Goal: Transaction & Acquisition: Purchase product/service

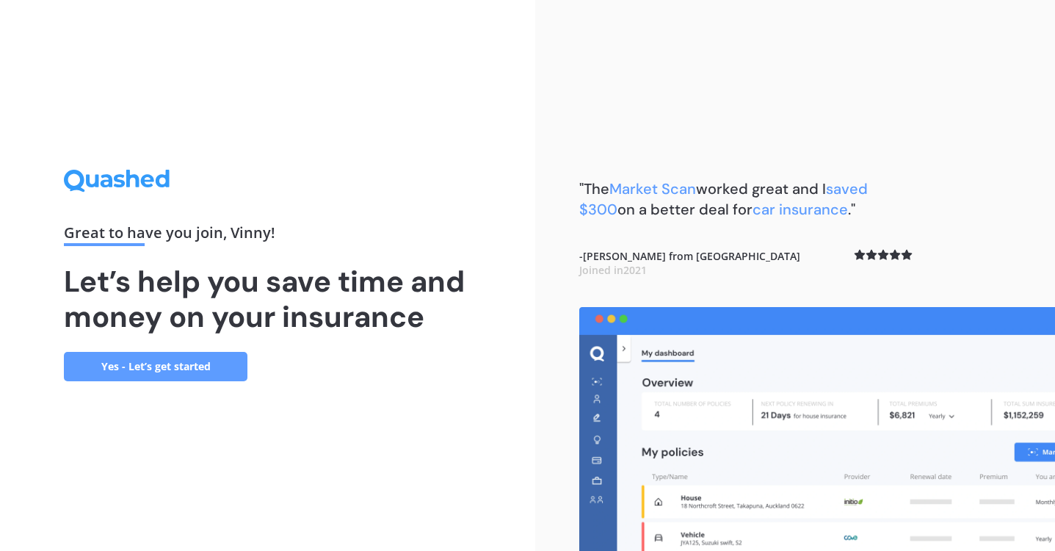
click at [224, 373] on link "Yes - Let’s get started" at bounding box center [156, 366] width 184 height 29
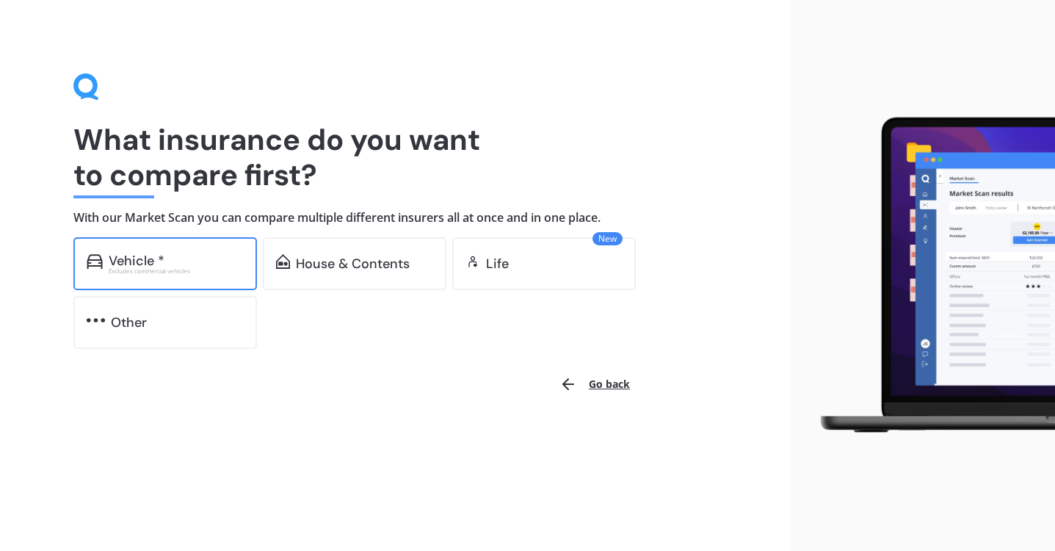
click at [173, 268] on div "Excludes commercial vehicles" at bounding box center [176, 271] width 135 height 6
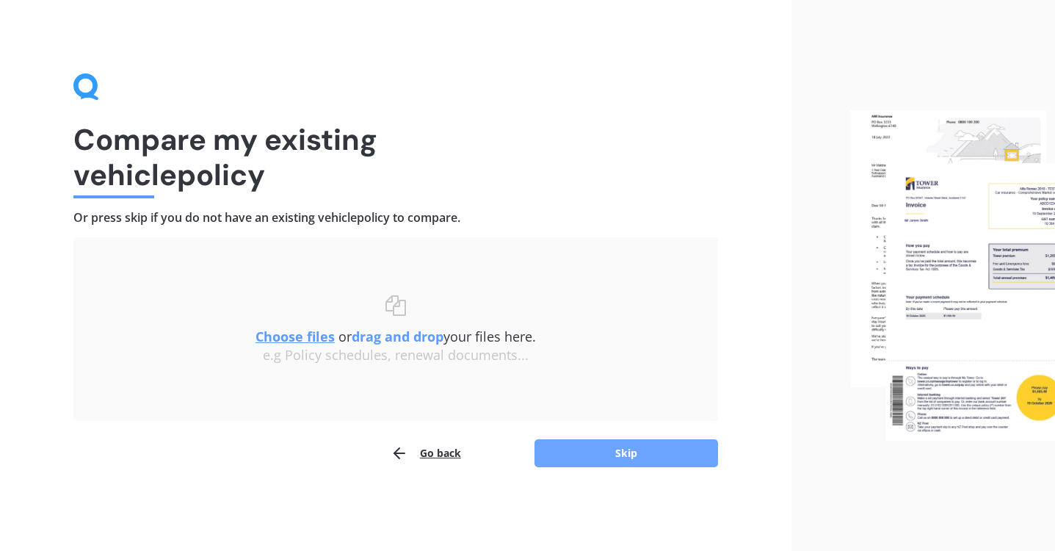
click at [660, 466] on button "Skip" at bounding box center [627, 453] width 184 height 28
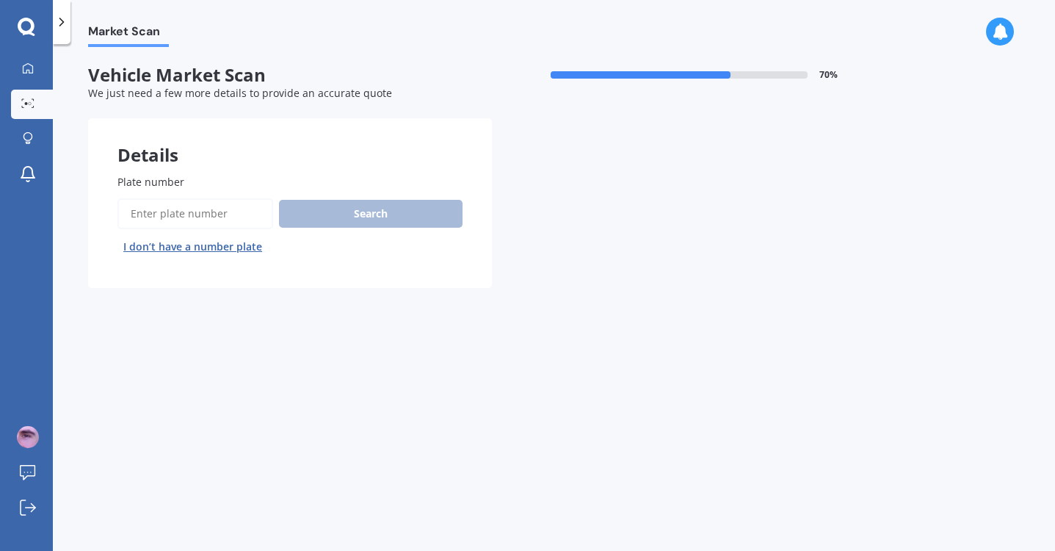
click at [197, 211] on input "Plate number" at bounding box center [196, 213] width 156 height 31
type input "cjc781"
click at [397, 212] on button "Search" at bounding box center [371, 214] width 184 height 28
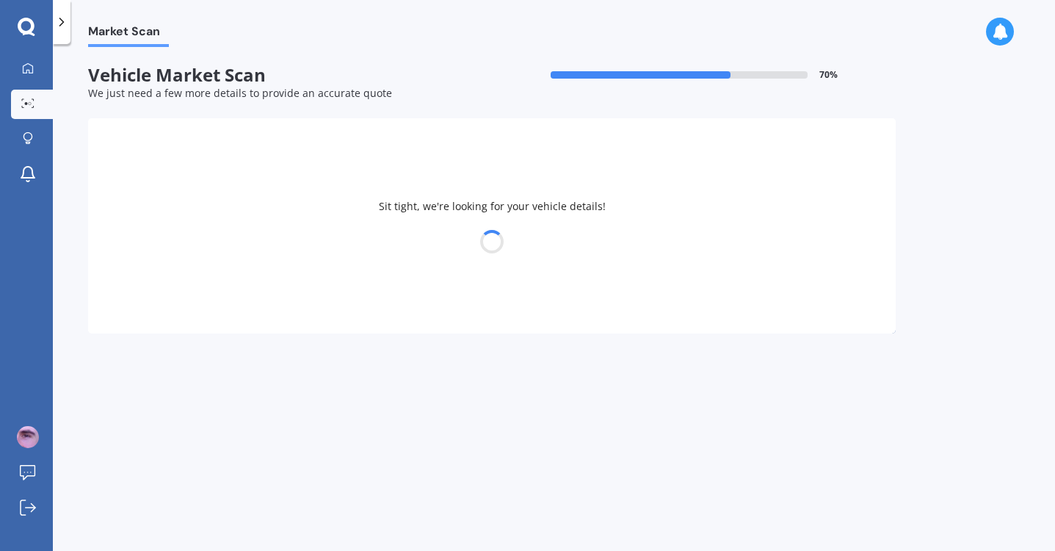
select select "FORD"
select select "TRANSIT"
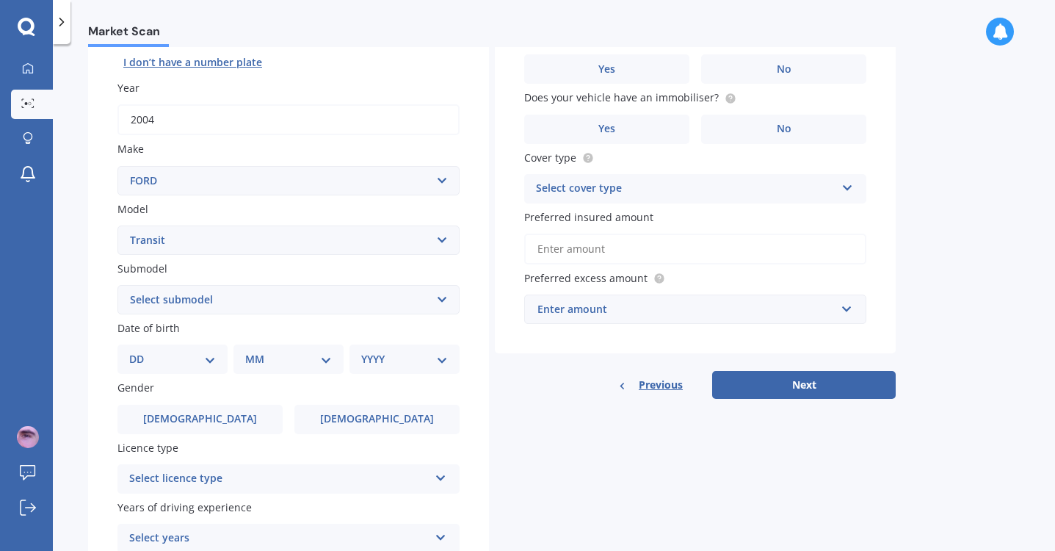
scroll to position [167, 0]
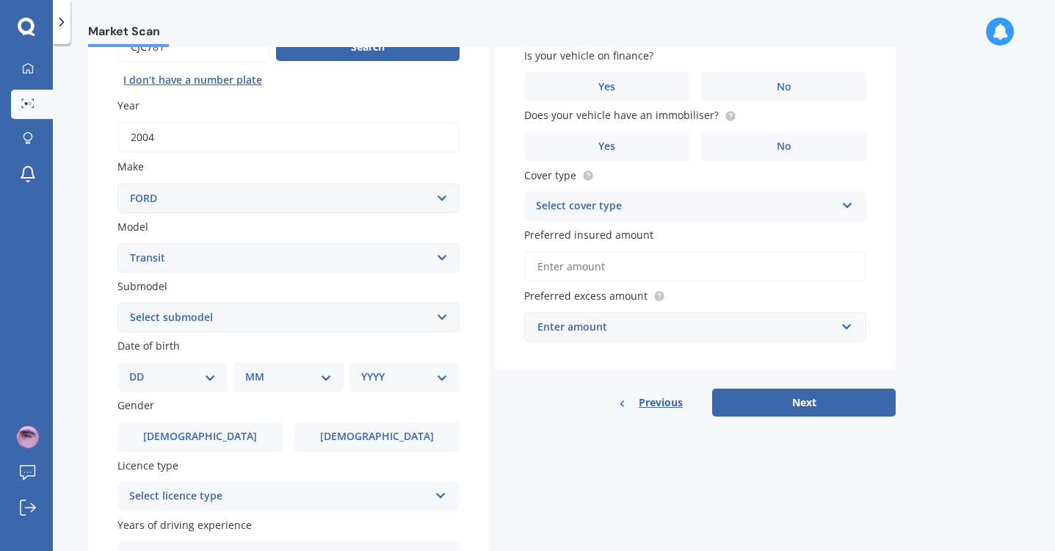
click at [273, 315] on select "Select submodel (All other) 12 Seat Mini Bus 2.2 Diesel Turbo 2.2 Turbo Diesel …" at bounding box center [289, 317] width 342 height 29
select select "2.4 TDCI SWB VAN"
click at [118, 303] on select "Select submodel (All other) 12 Seat Mini Bus 2.2 Diesel Turbo 2.2 Turbo Diesel …" at bounding box center [289, 317] width 342 height 29
click at [197, 378] on select "DD 01 02 03 04 05 06 07 08 09 10 11 12 13 14 15 16 17 18 19 20 21 22 23 24 25 2…" at bounding box center [172, 377] width 87 height 16
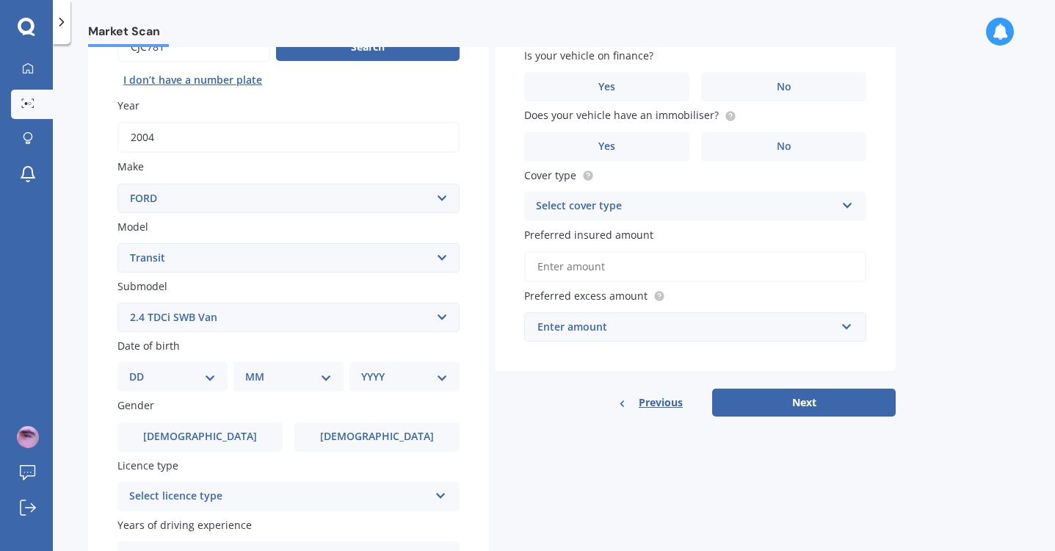
click at [198, 379] on select "DD 01 02 03 04 05 06 07 08 09 10 11 12 13 14 15 16 17 18 19 20 21 22 23 24 25 2…" at bounding box center [172, 377] width 87 height 16
select select "13"
click at [141, 369] on select "DD 01 02 03 04 05 06 07 08 09 10 11 12 13 14 15 16 17 18 19 20 21 22 23 24 25 2…" at bounding box center [172, 377] width 87 height 16
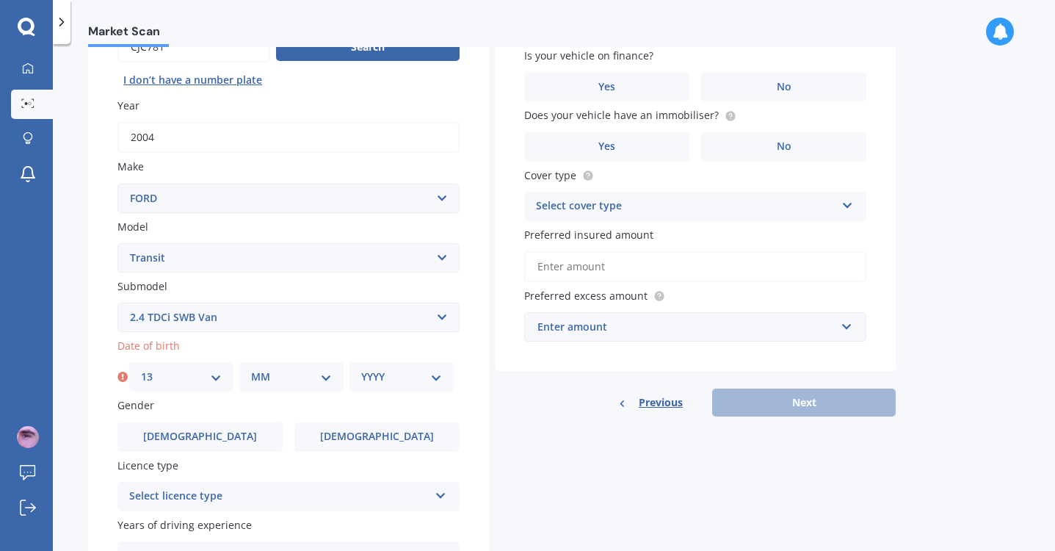
click at [292, 377] on select "MM 01 02 03 04 05 06 07 08 09 10 11 12" at bounding box center [291, 377] width 81 height 16
select select "08"
click at [251, 369] on select "MM 01 02 03 04 05 06 07 08 09 10 11 12" at bounding box center [291, 377] width 81 height 16
click at [400, 372] on select "YYYY 2025 2024 2023 2022 2021 2020 2019 2018 2017 2016 2015 2014 2013 2012 2011…" at bounding box center [401, 377] width 81 height 16
select select "1976"
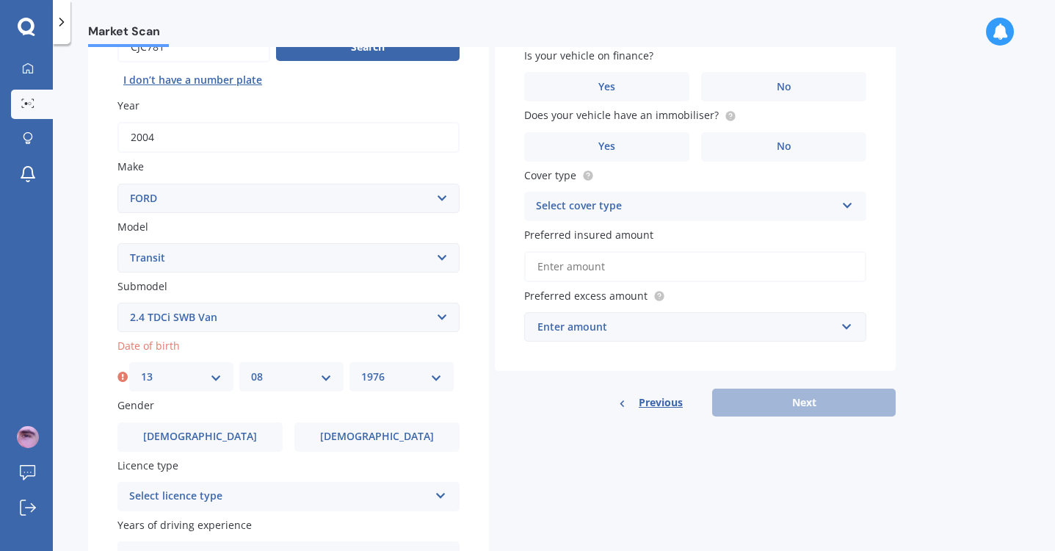
click at [361, 369] on select "YYYY 2025 2024 2023 2022 2021 2020 2019 2018 2017 2016 2015 2014 2013 2012 2011…" at bounding box center [401, 377] width 81 height 16
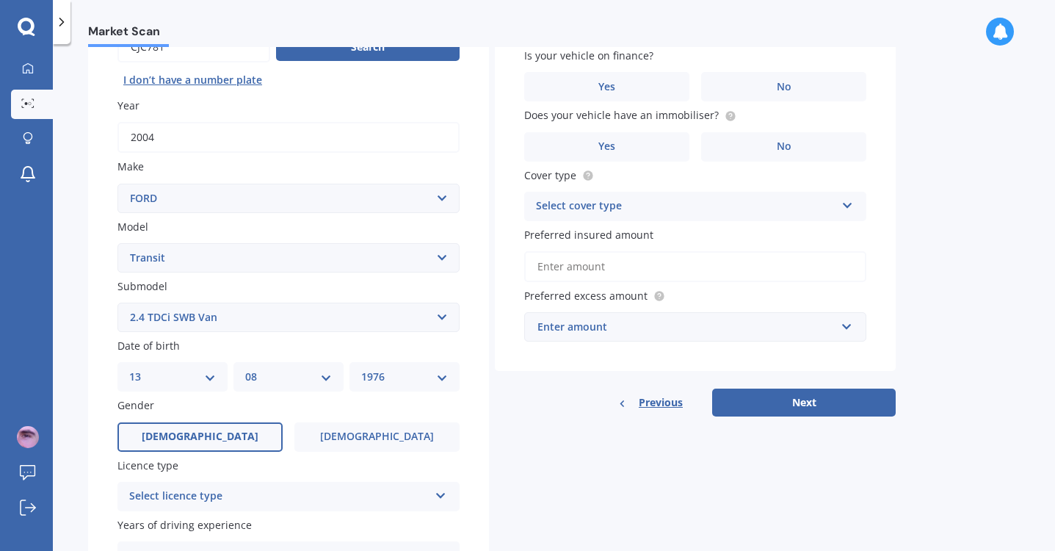
click at [195, 442] on span "[DEMOGRAPHIC_DATA]" at bounding box center [200, 436] width 117 height 12
click at [0, 0] on input "[DEMOGRAPHIC_DATA]" at bounding box center [0, 0] width 0 height 0
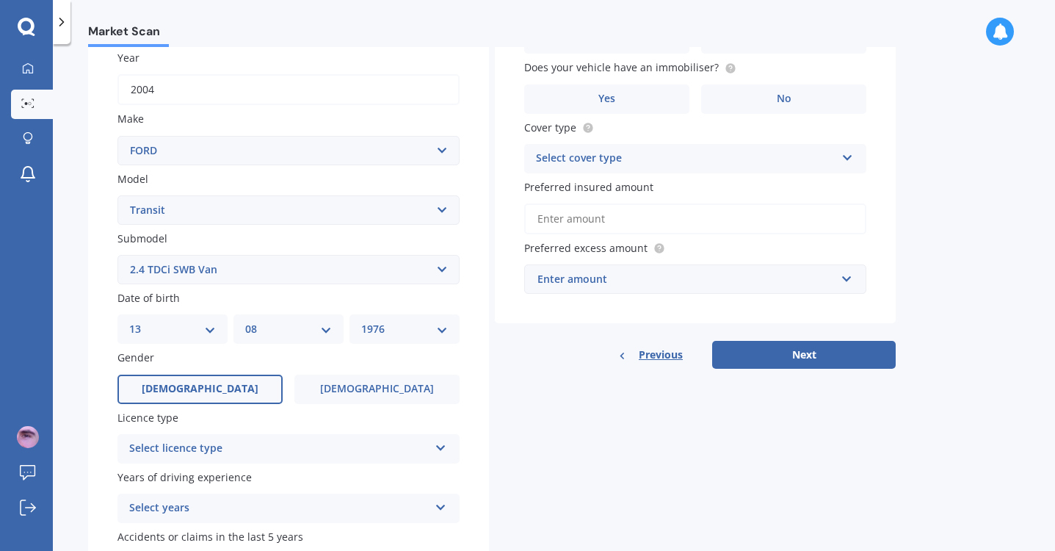
scroll to position [240, 0]
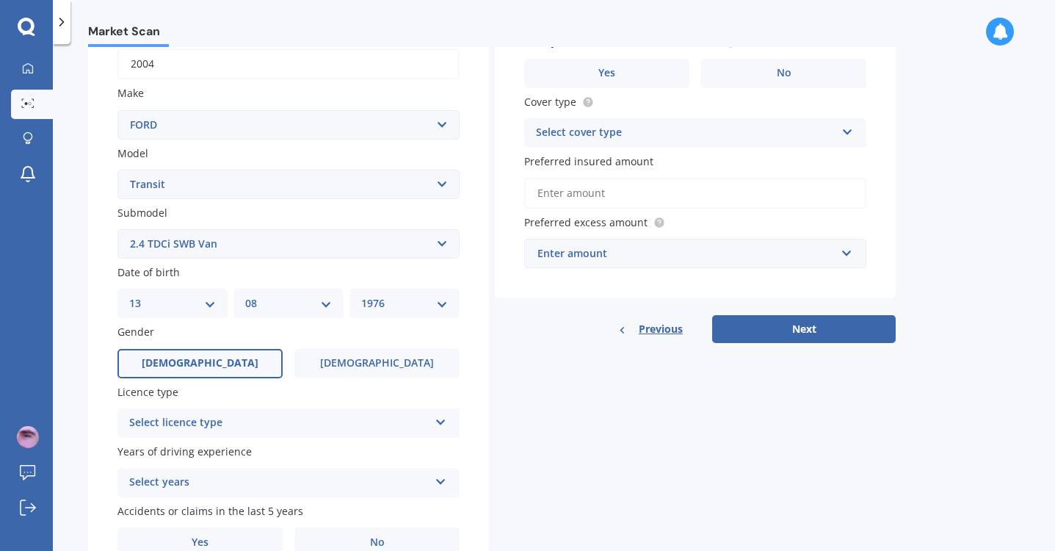
click at [225, 420] on div "Select licence type" at bounding box center [279, 423] width 300 height 18
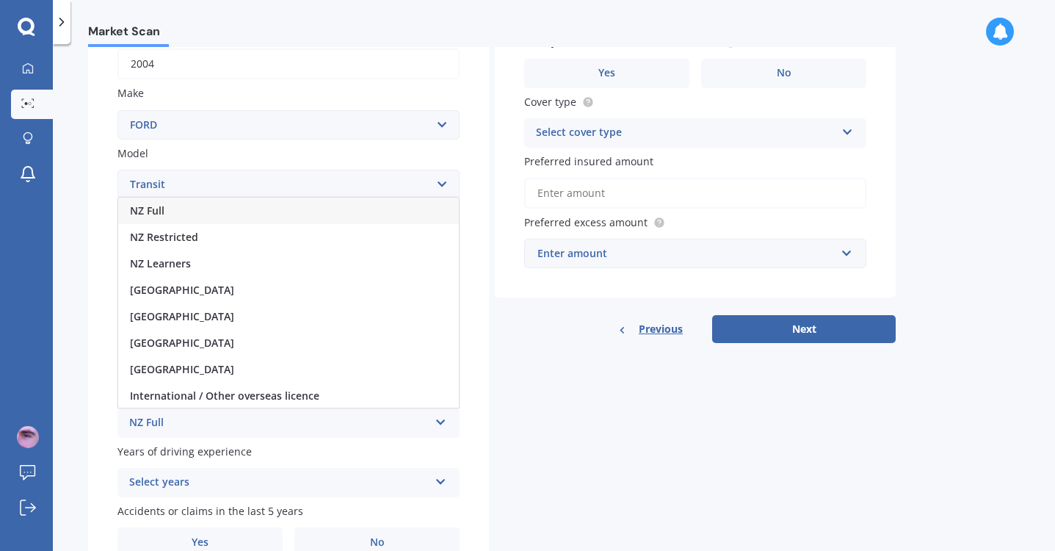
click at [231, 215] on div "NZ Full" at bounding box center [288, 211] width 341 height 26
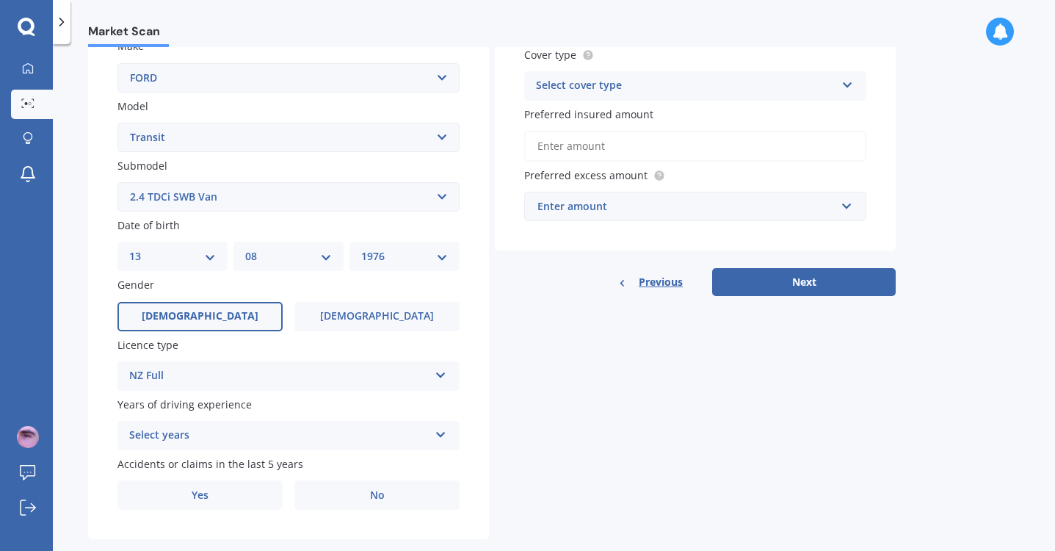
scroll to position [314, 0]
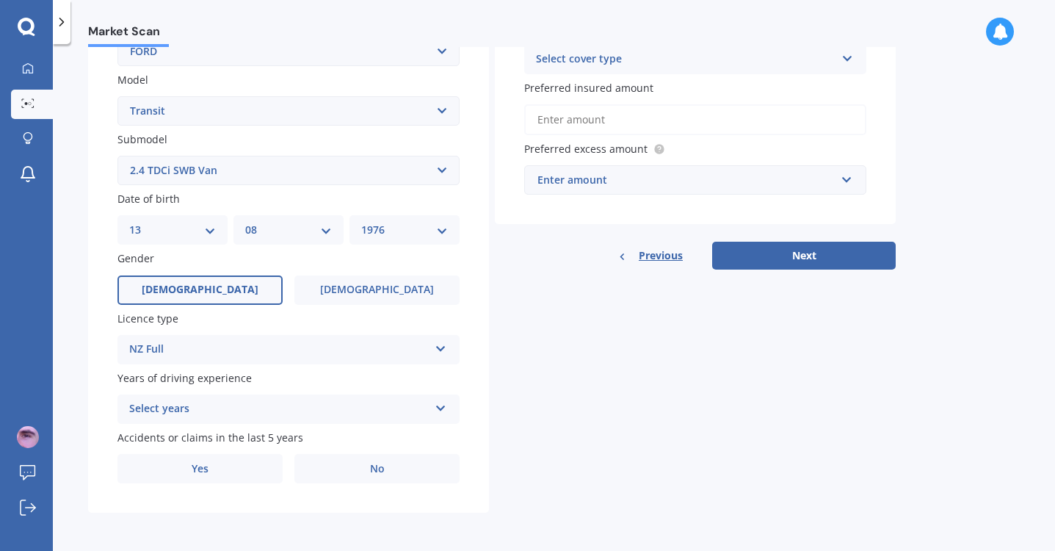
click at [304, 409] on div "Select years" at bounding box center [279, 409] width 300 height 18
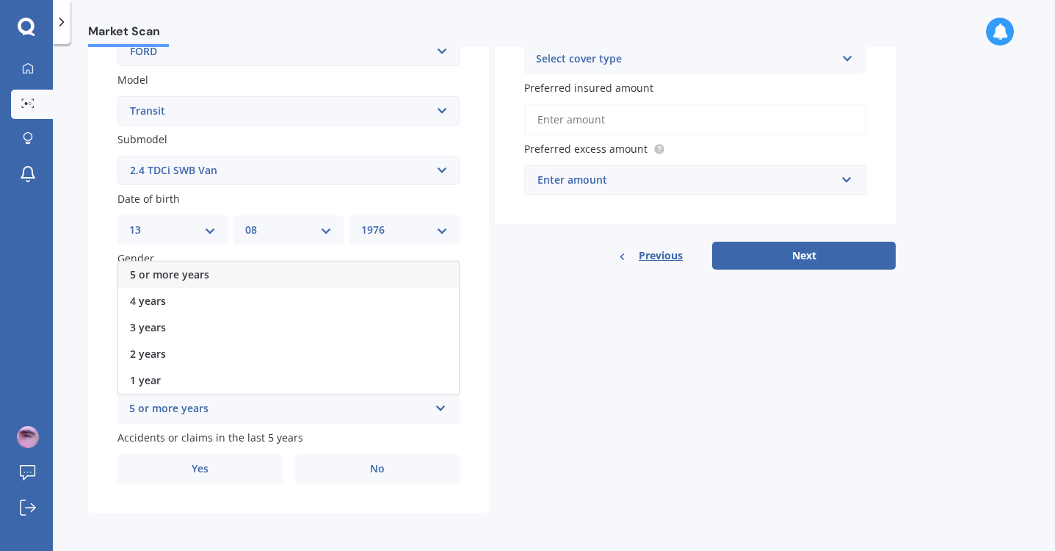
click at [261, 275] on div "5 or more years" at bounding box center [288, 274] width 341 height 26
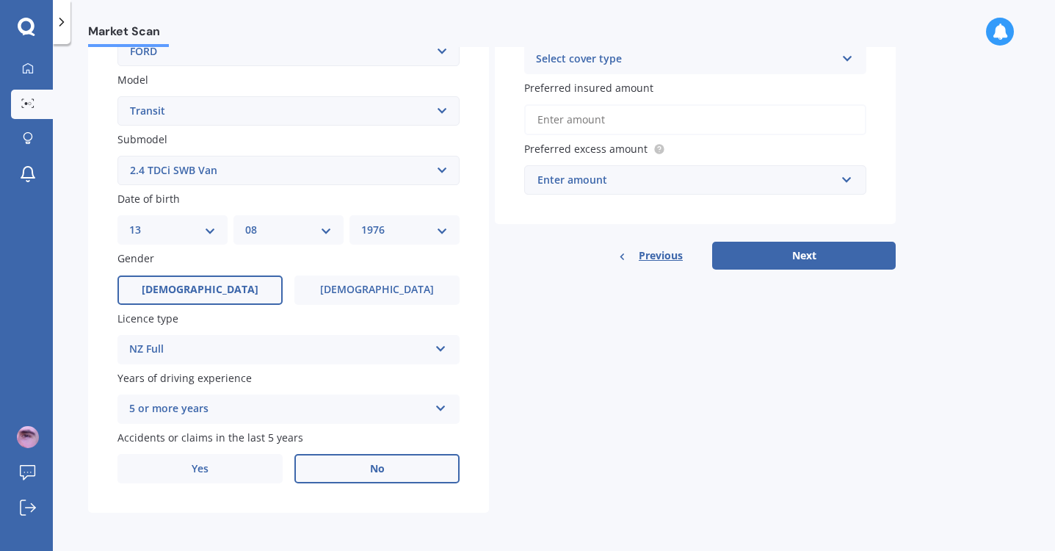
click at [395, 475] on label "No" at bounding box center [377, 468] width 165 height 29
click at [0, 0] on input "No" at bounding box center [0, 0] width 0 height 0
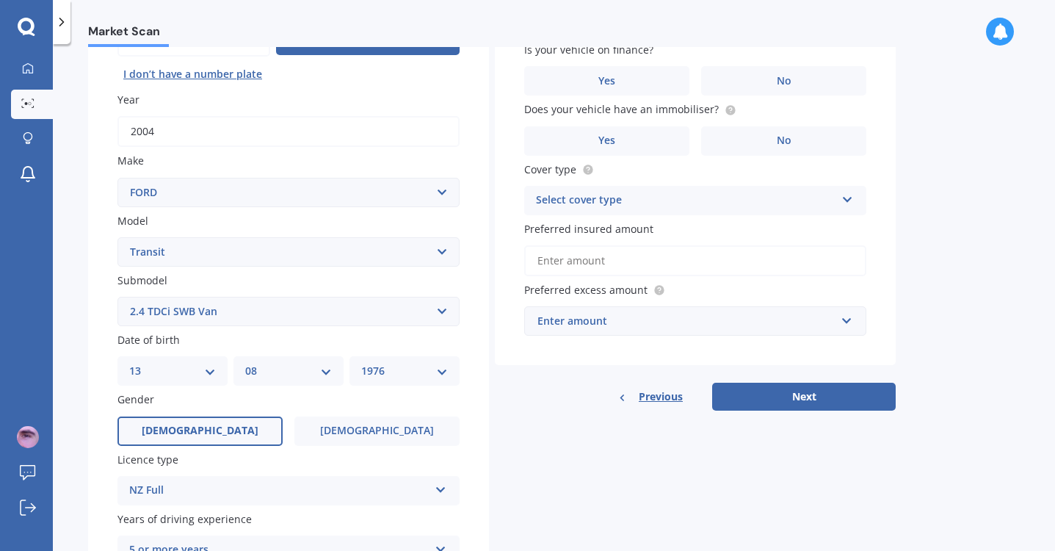
scroll to position [0, 0]
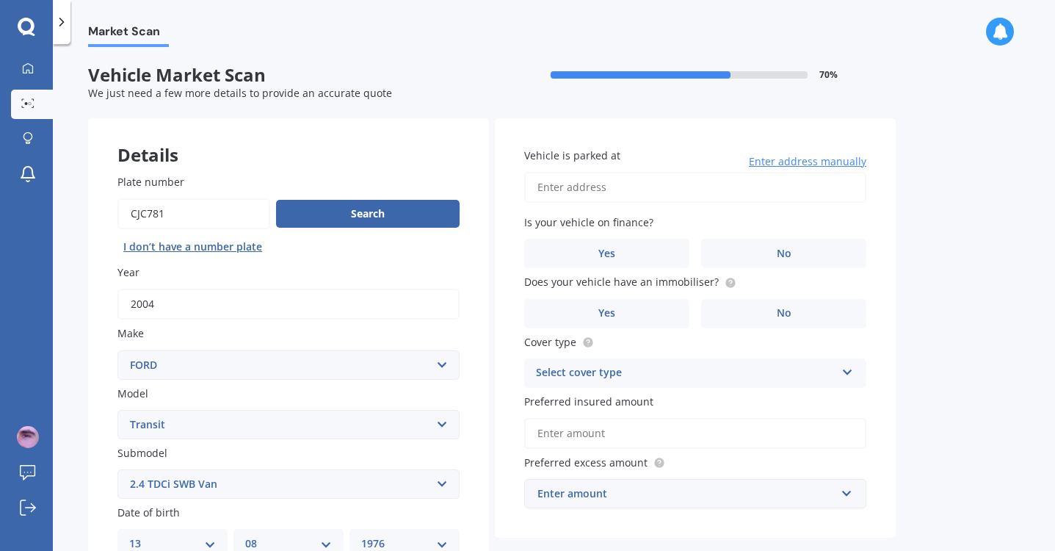
click at [611, 178] on input "Vehicle is parked at" at bounding box center [695, 187] width 342 height 31
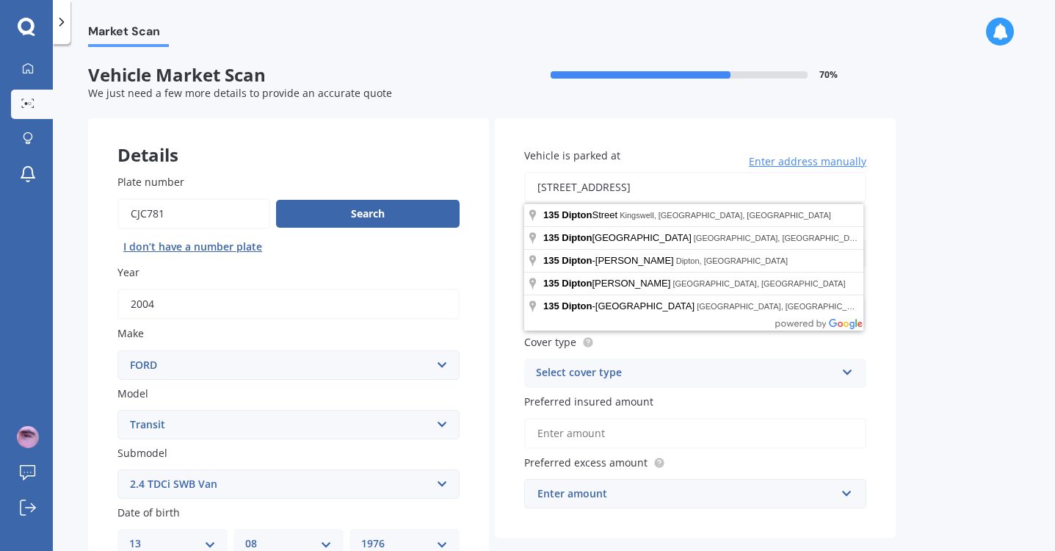
type input "[STREET_ADDRESS]"
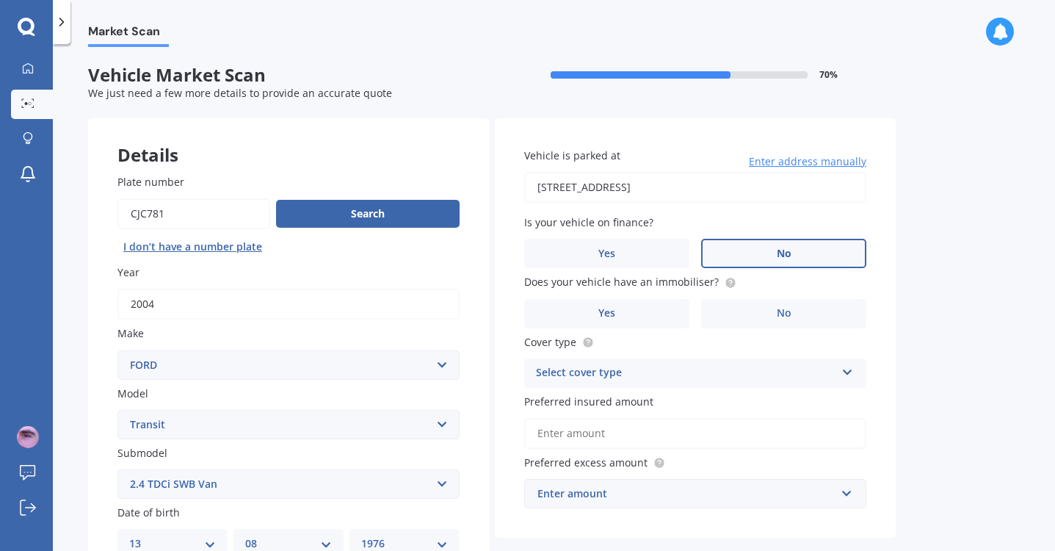
click at [816, 255] on label "No" at bounding box center [783, 253] width 165 height 29
click at [0, 0] on input "No" at bounding box center [0, 0] width 0 height 0
click at [801, 313] on label "No" at bounding box center [783, 313] width 165 height 29
click at [0, 0] on input "No" at bounding box center [0, 0] width 0 height 0
click at [787, 368] on div "Select cover type" at bounding box center [686, 373] width 300 height 18
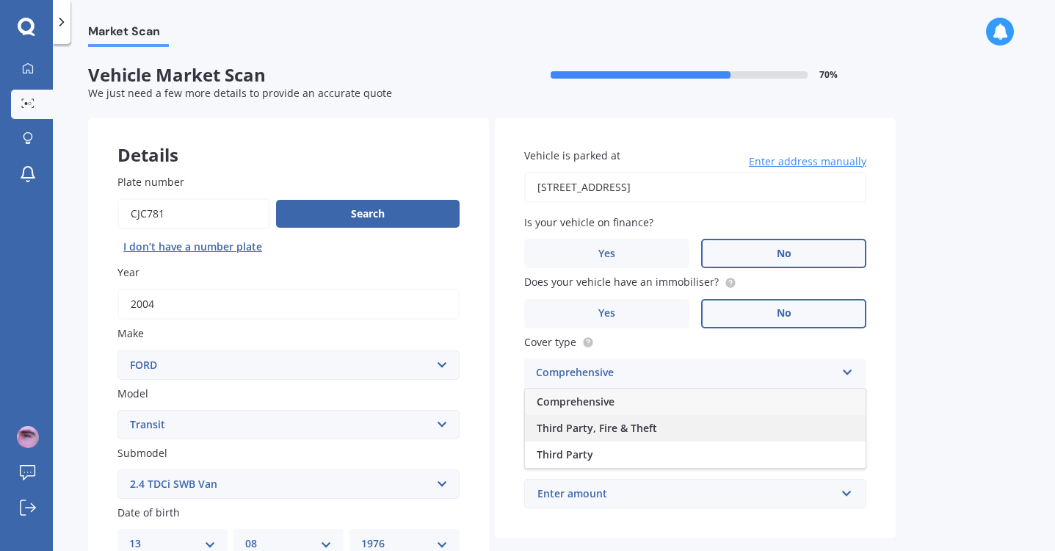
click at [766, 430] on div "Third Party, Fire & Theft" at bounding box center [695, 428] width 341 height 26
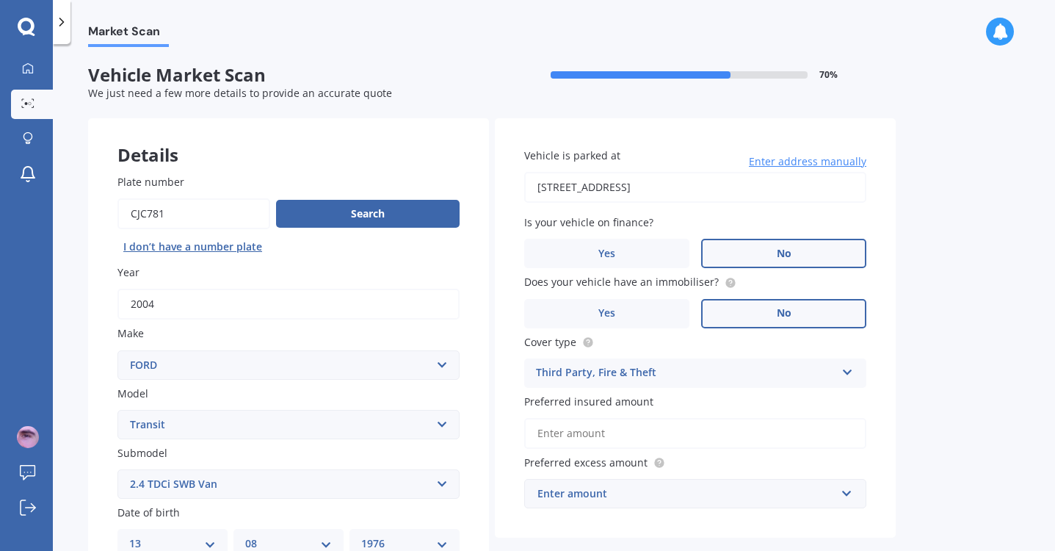
click at [718, 366] on div "Third Party, Fire & Theft" at bounding box center [686, 373] width 300 height 18
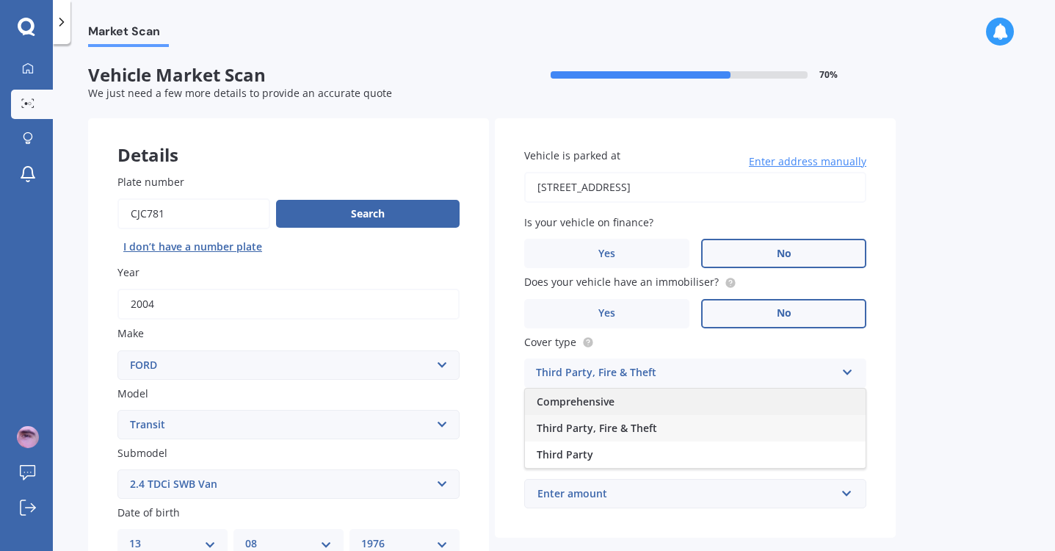
click at [696, 391] on div "Comprehensive" at bounding box center [695, 402] width 341 height 26
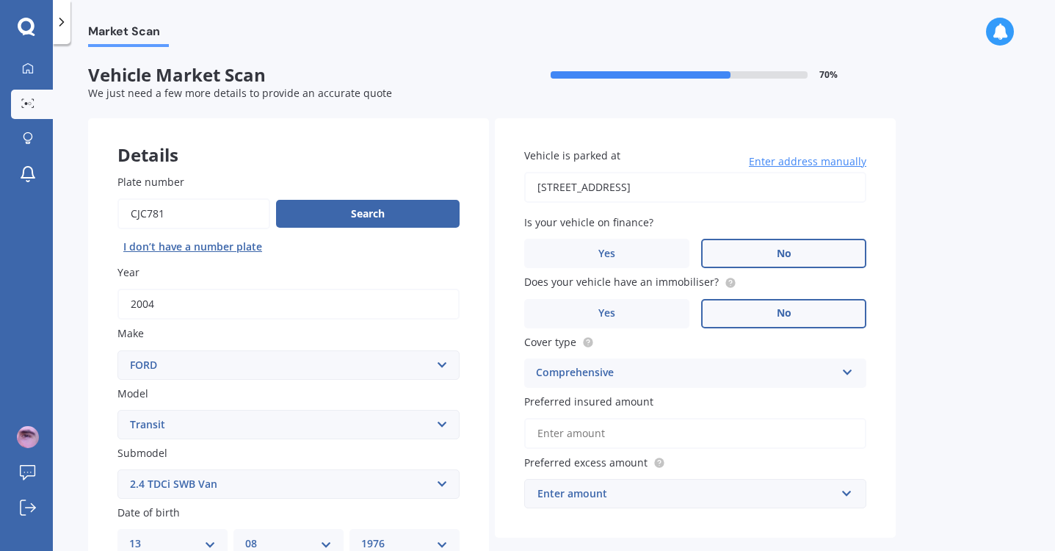
click at [709, 433] on input "Preferred insured amount" at bounding box center [695, 433] width 342 height 31
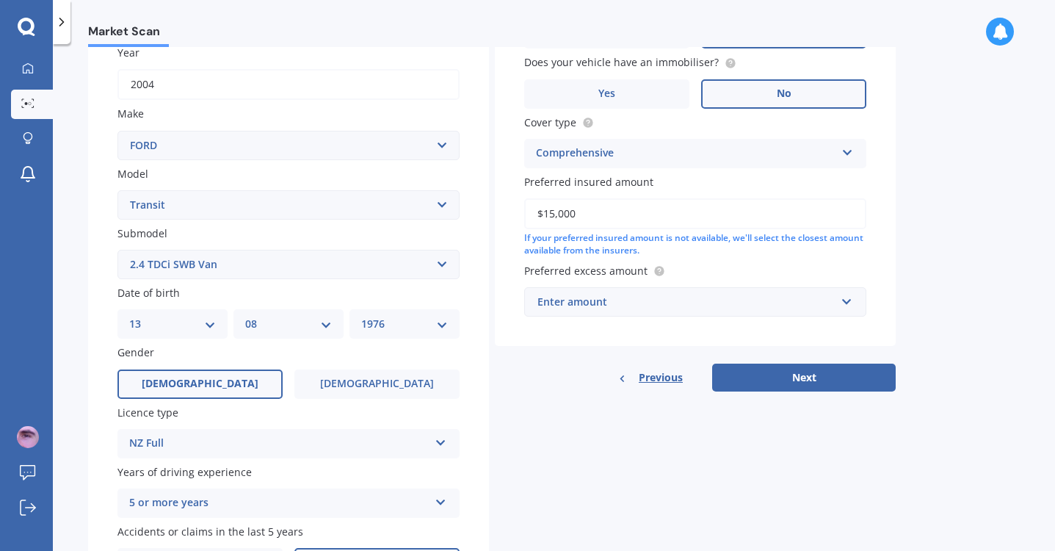
scroll to position [220, 0]
type input "$15,000"
click at [655, 299] on div "Enter amount" at bounding box center [687, 301] width 298 height 16
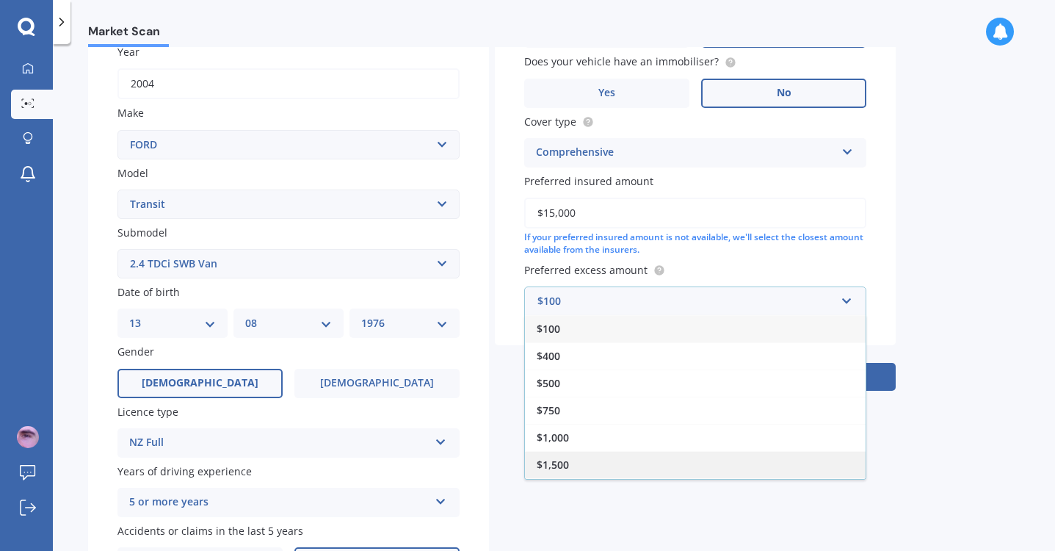
click at [628, 460] on div "$1,500" at bounding box center [695, 464] width 341 height 27
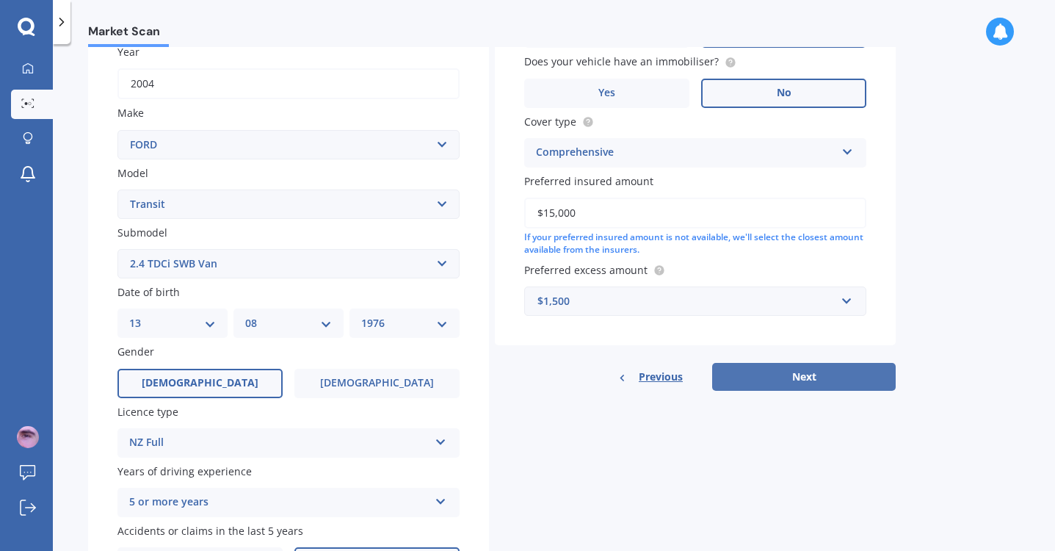
click at [806, 372] on button "Next" at bounding box center [804, 377] width 184 height 28
select select "13"
select select "08"
select select "1976"
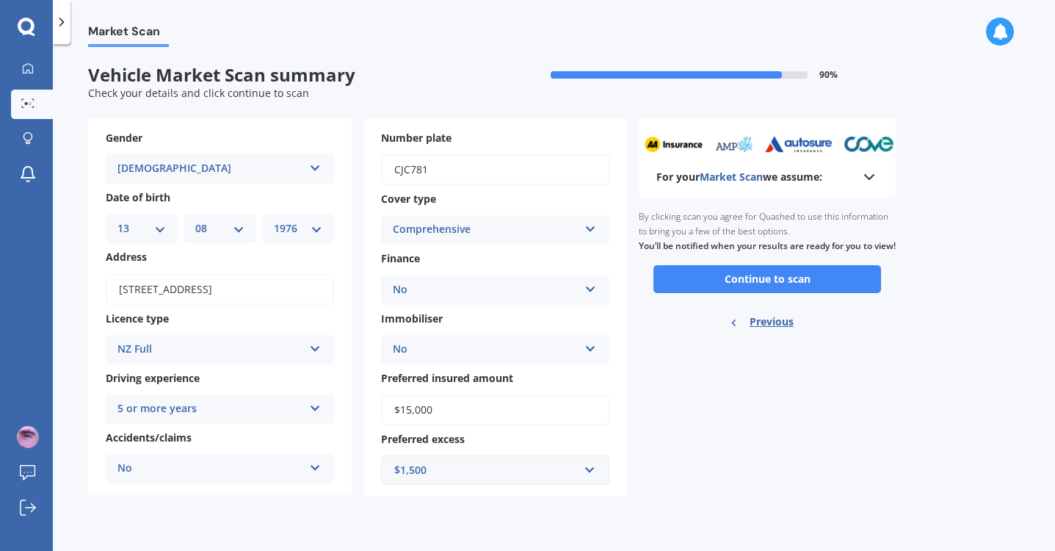
scroll to position [0, 0]
click at [754, 292] on button "Continue to scan" at bounding box center [768, 279] width 228 height 28
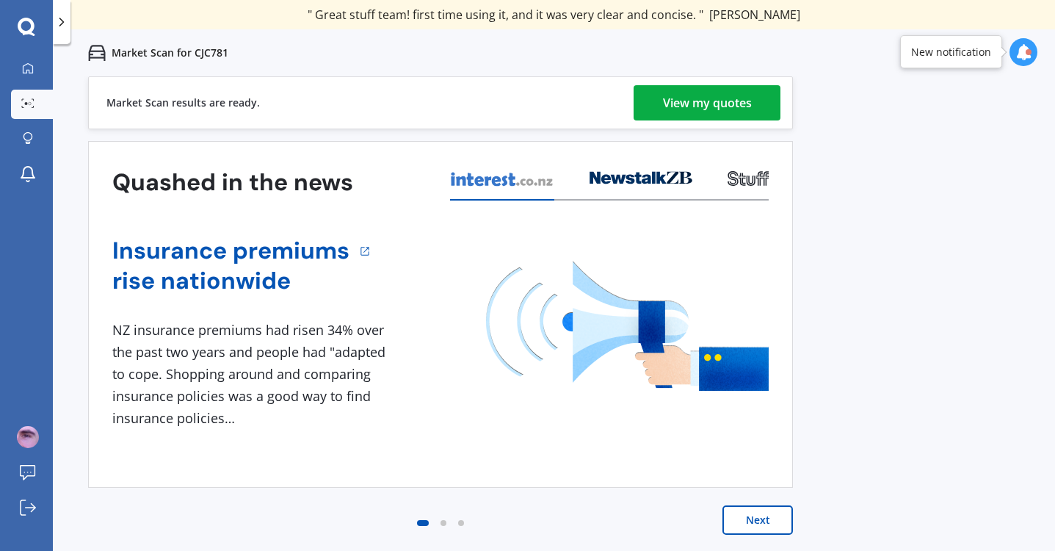
click at [710, 98] on div "View my quotes" at bounding box center [707, 102] width 89 height 35
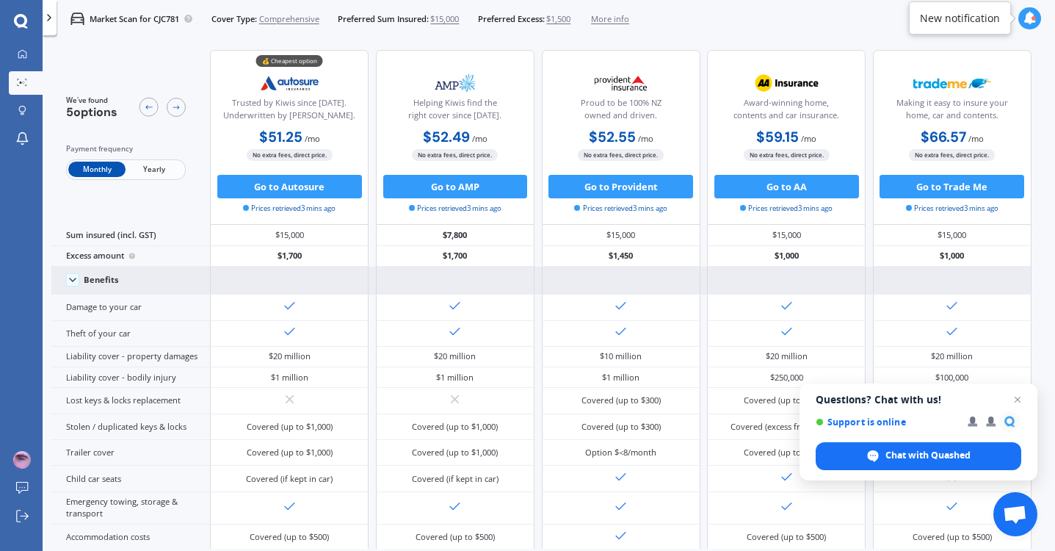
click at [68, 273] on span at bounding box center [72, 279] width 13 height 13
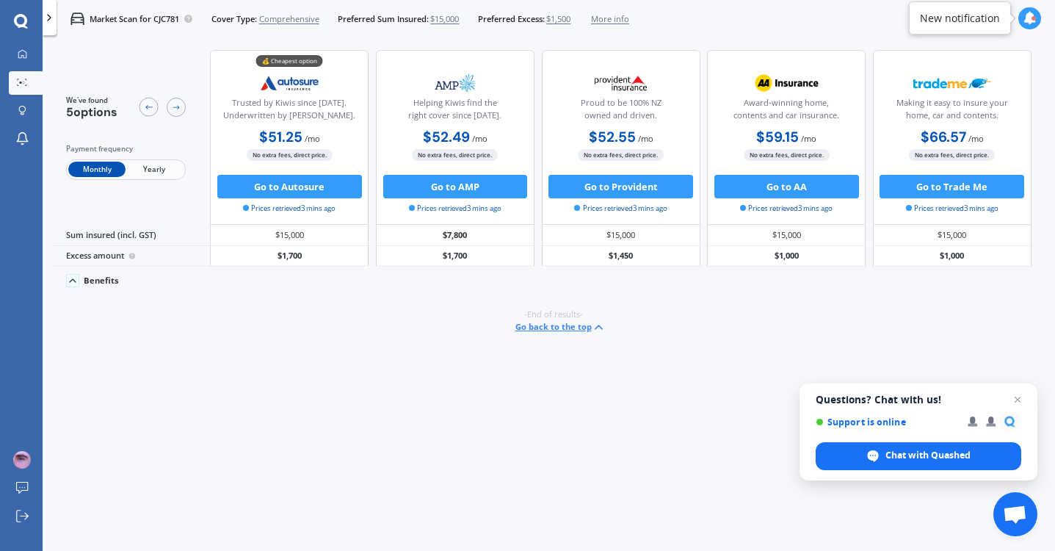
click at [72, 277] on icon at bounding box center [73, 281] width 12 height 12
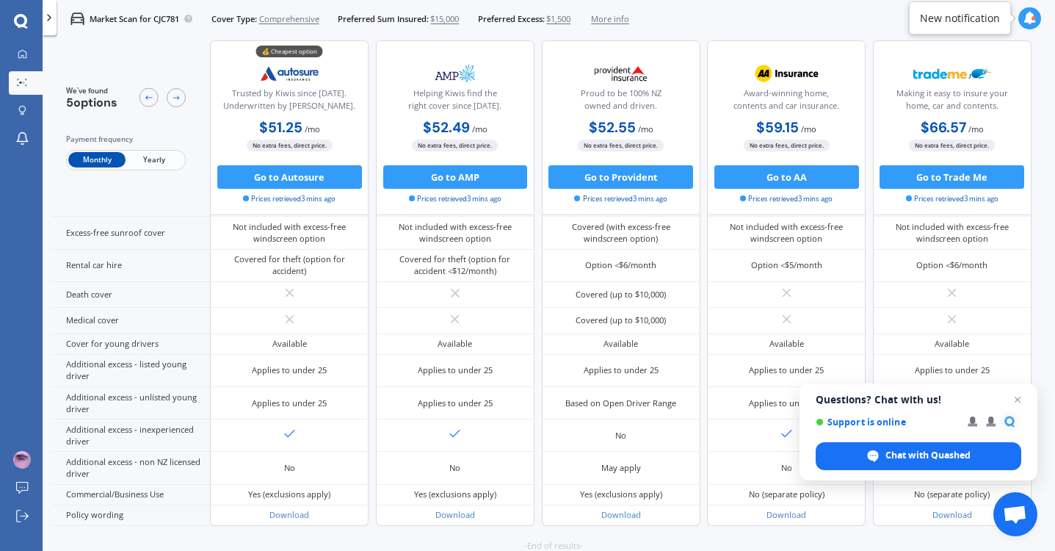
scroll to position [635, 0]
